Goal: Navigation & Orientation: Find specific page/section

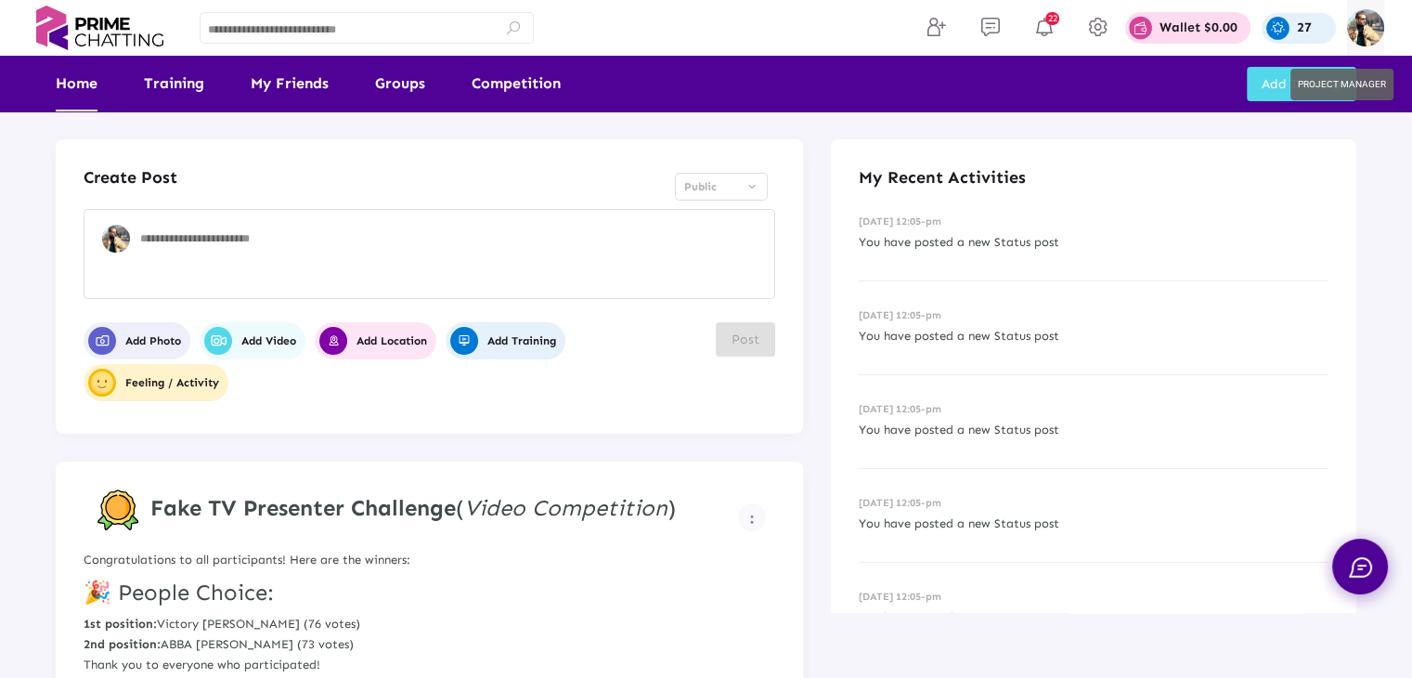
click at [1370, 17] on img at bounding box center [1365, 27] width 37 height 37
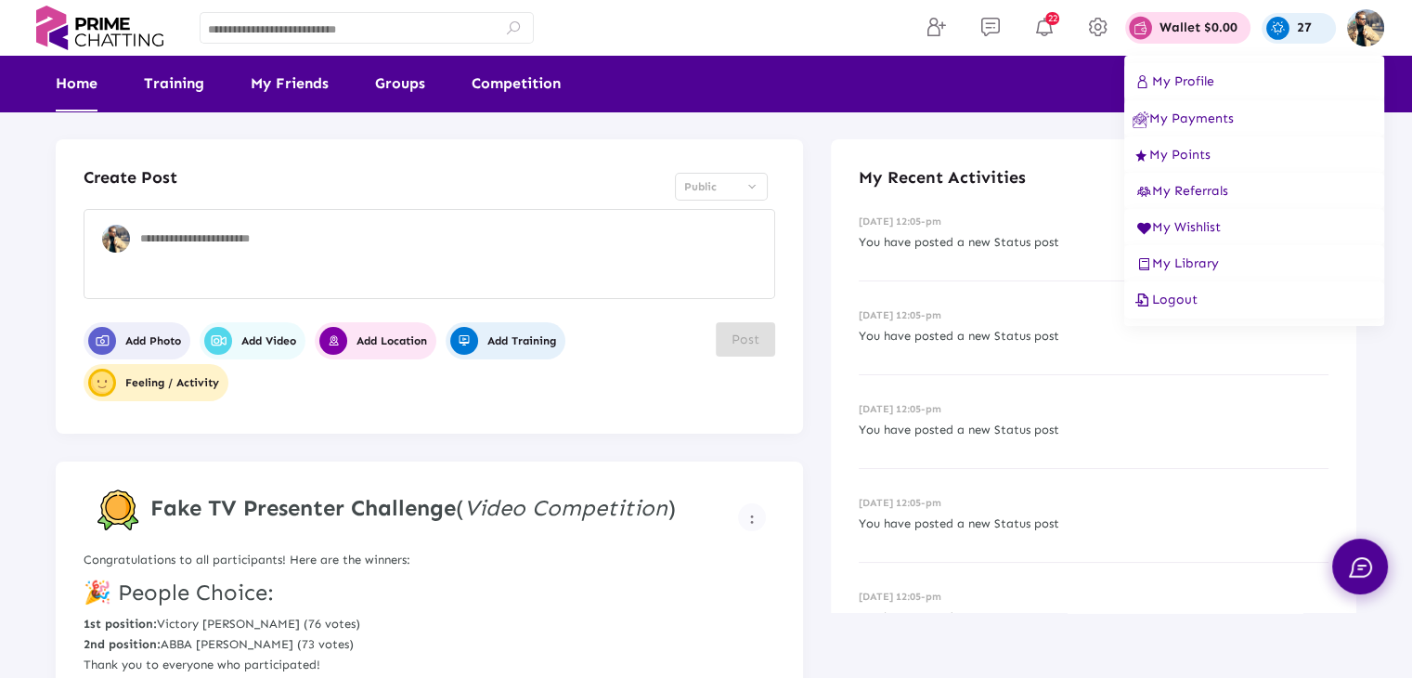
click at [1176, 302] on span "Logout" at bounding box center [1165, 300] width 65 height 16
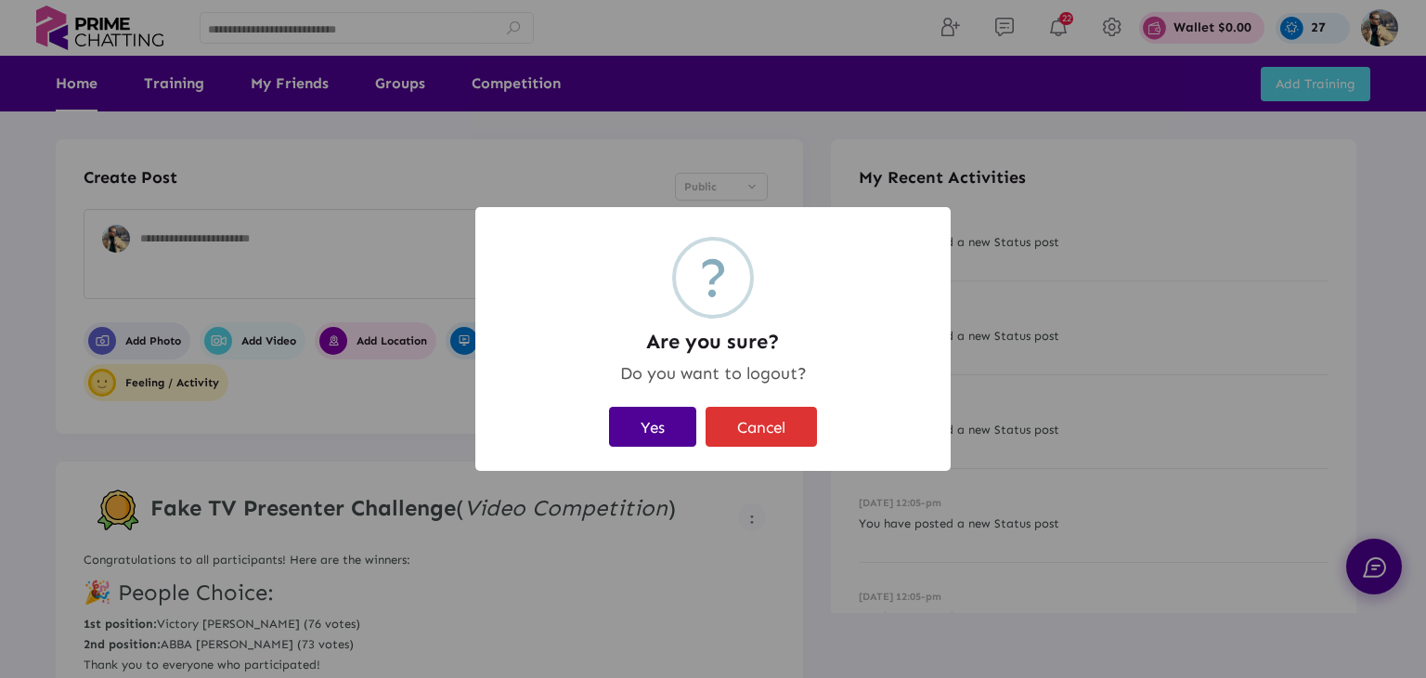
click at [652, 432] on button "Yes" at bounding box center [652, 427] width 87 height 40
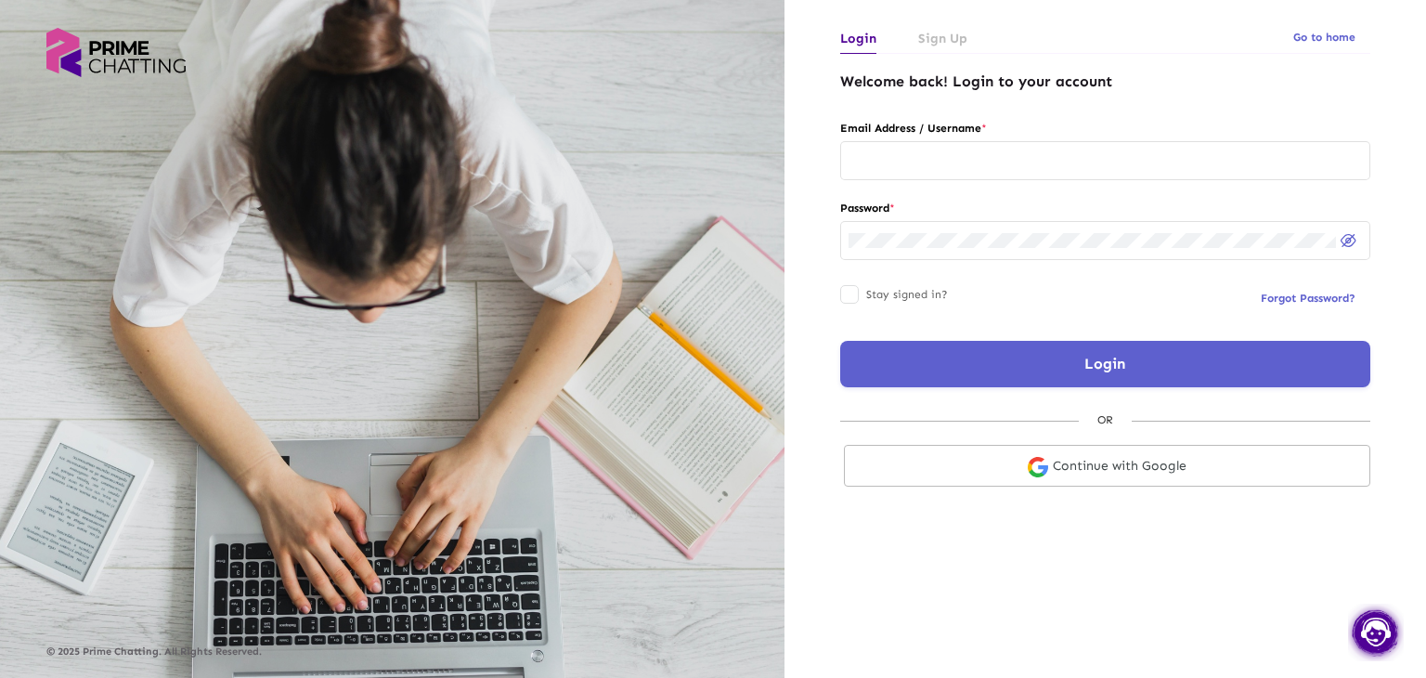
type input "**********"
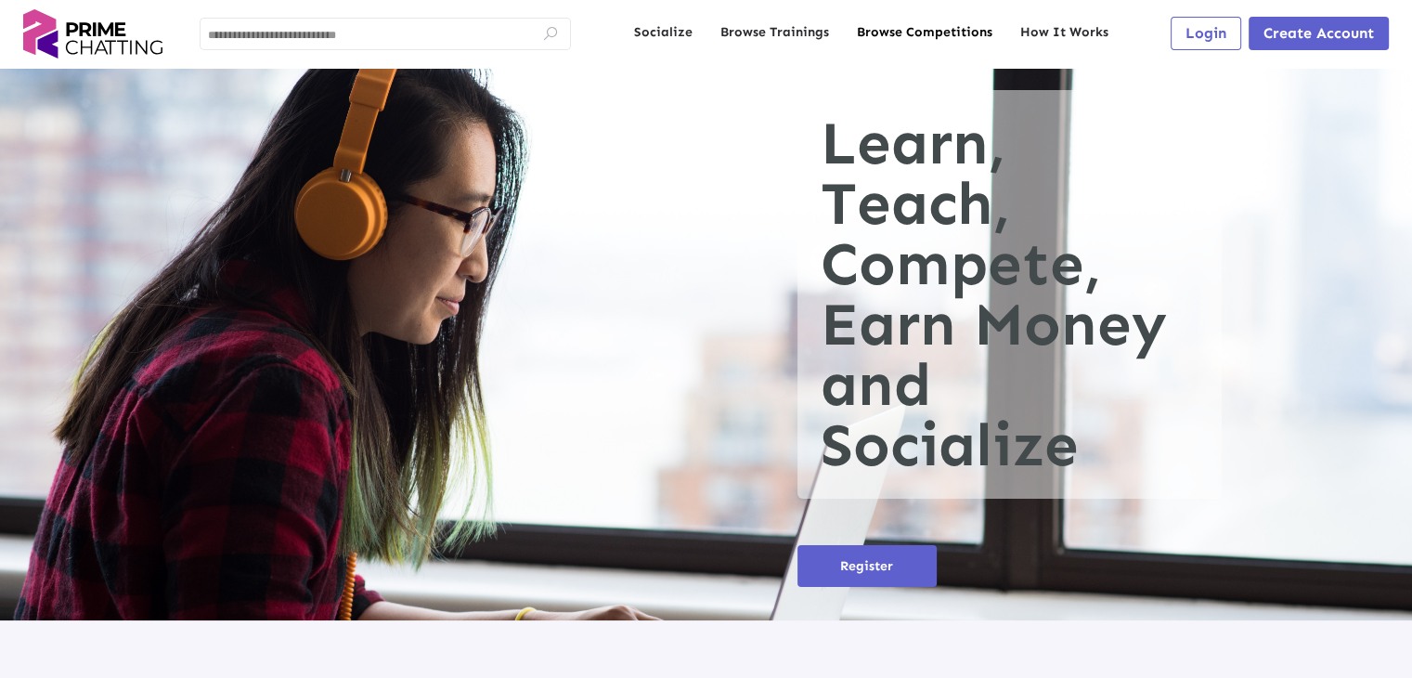
click at [939, 31] on link "Browse Competitions" at bounding box center [925, 32] width 136 height 19
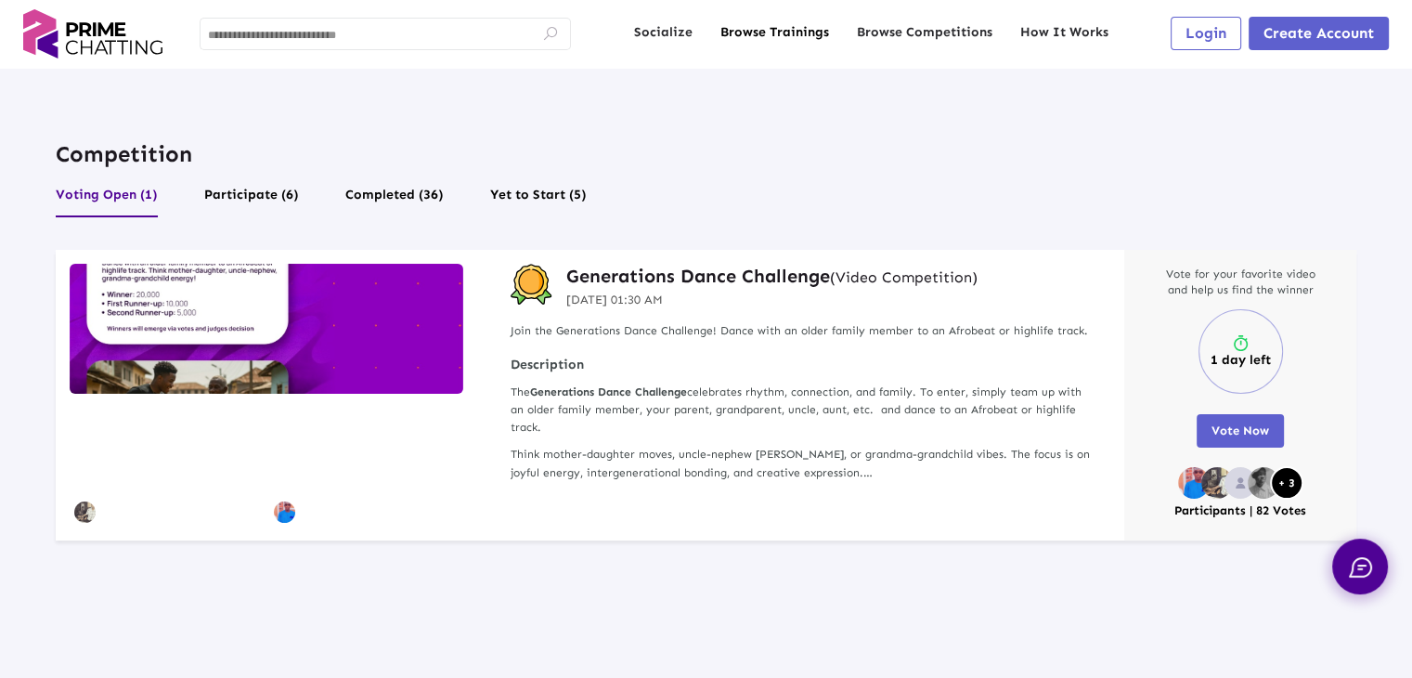
click at [780, 33] on link "Browse Trainings" at bounding box center [775, 32] width 109 height 19
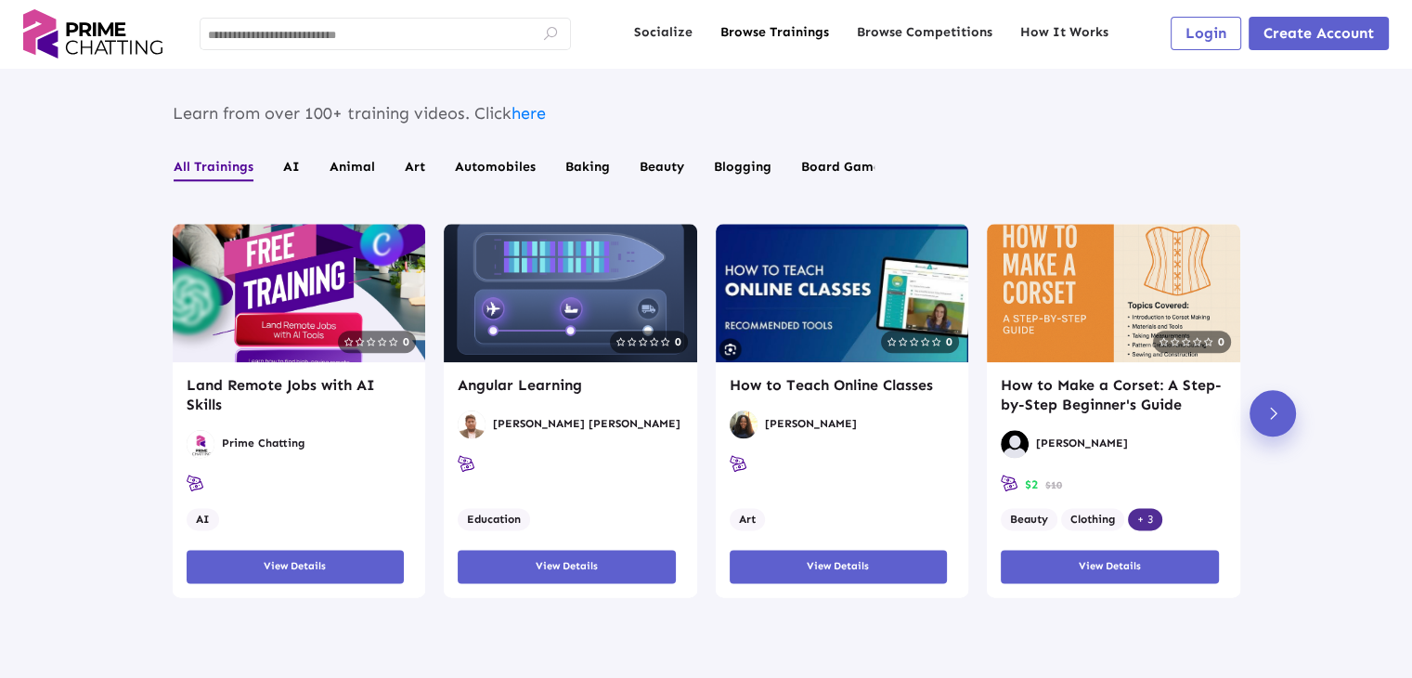
scroll to position [2369, 0]
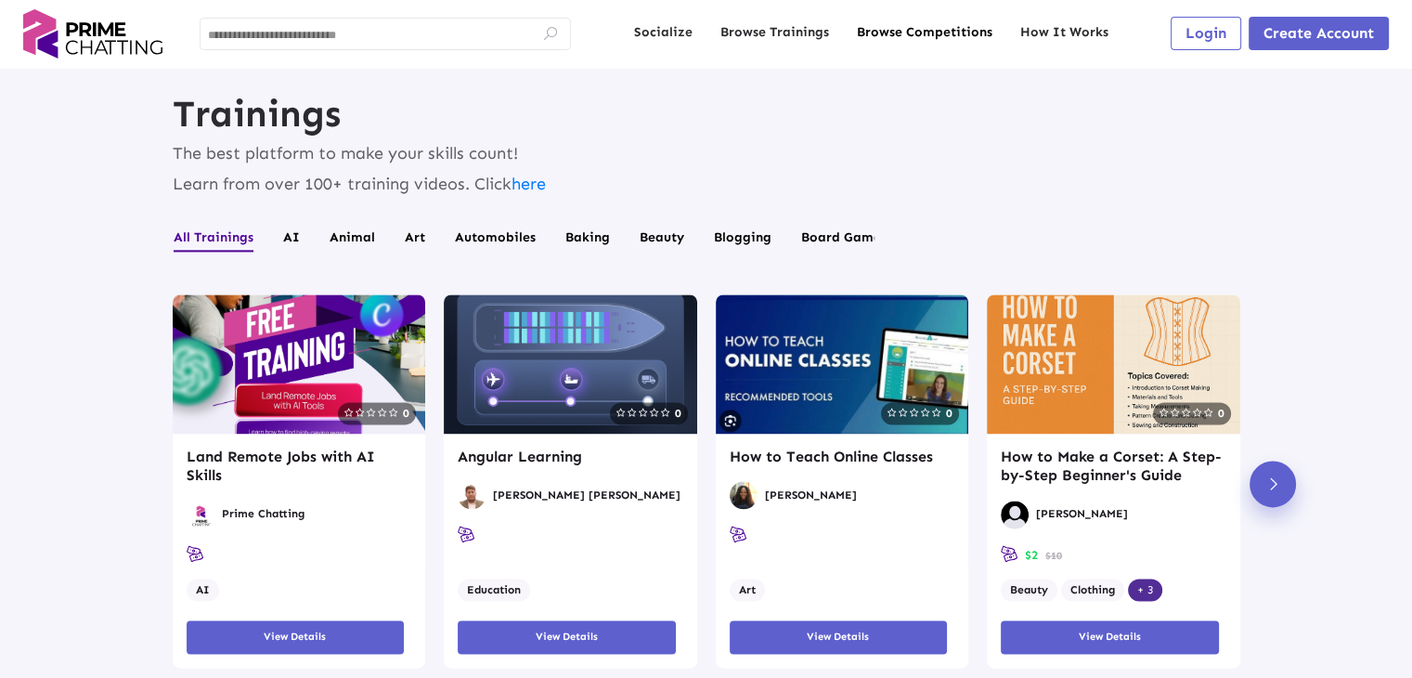
click at [899, 31] on link "Browse Competitions" at bounding box center [925, 32] width 136 height 19
